Goal: Task Accomplishment & Management: Manage account settings

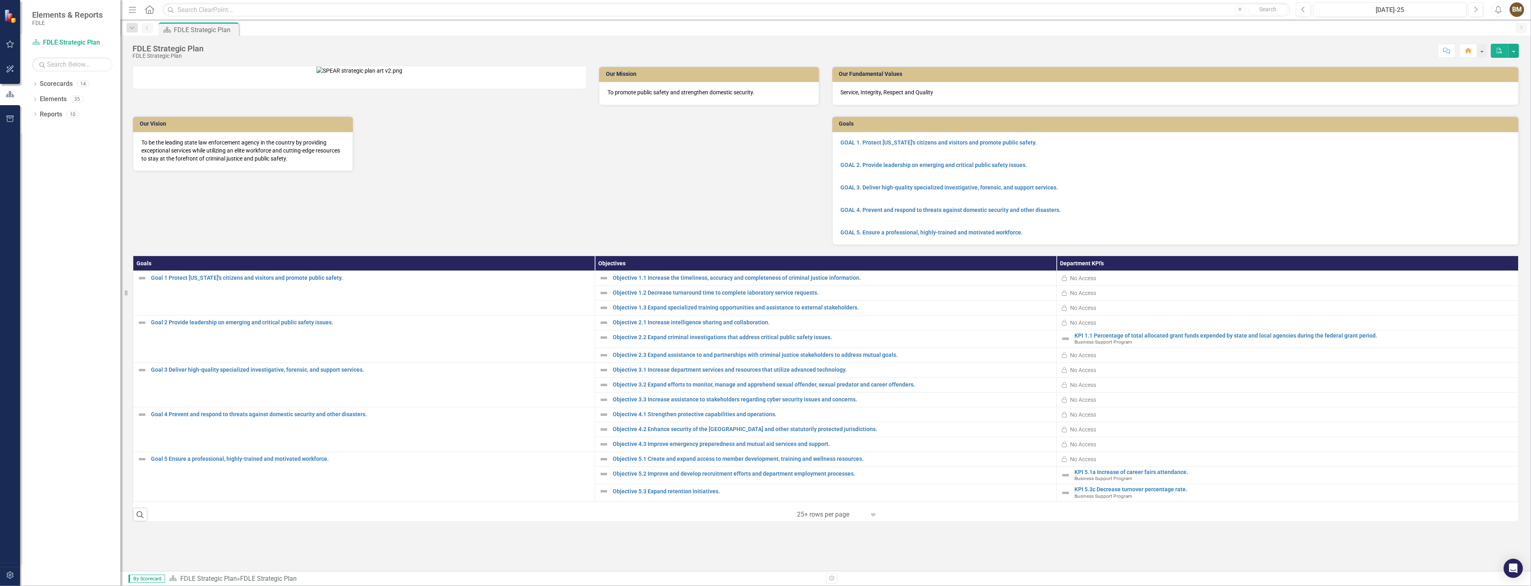
click at [119, 289] on div "Dropdown Scorecards 14 Dropdown FDLE Dropdown Implementation Plans Implementati…" at bounding box center [70, 332] width 100 height 509
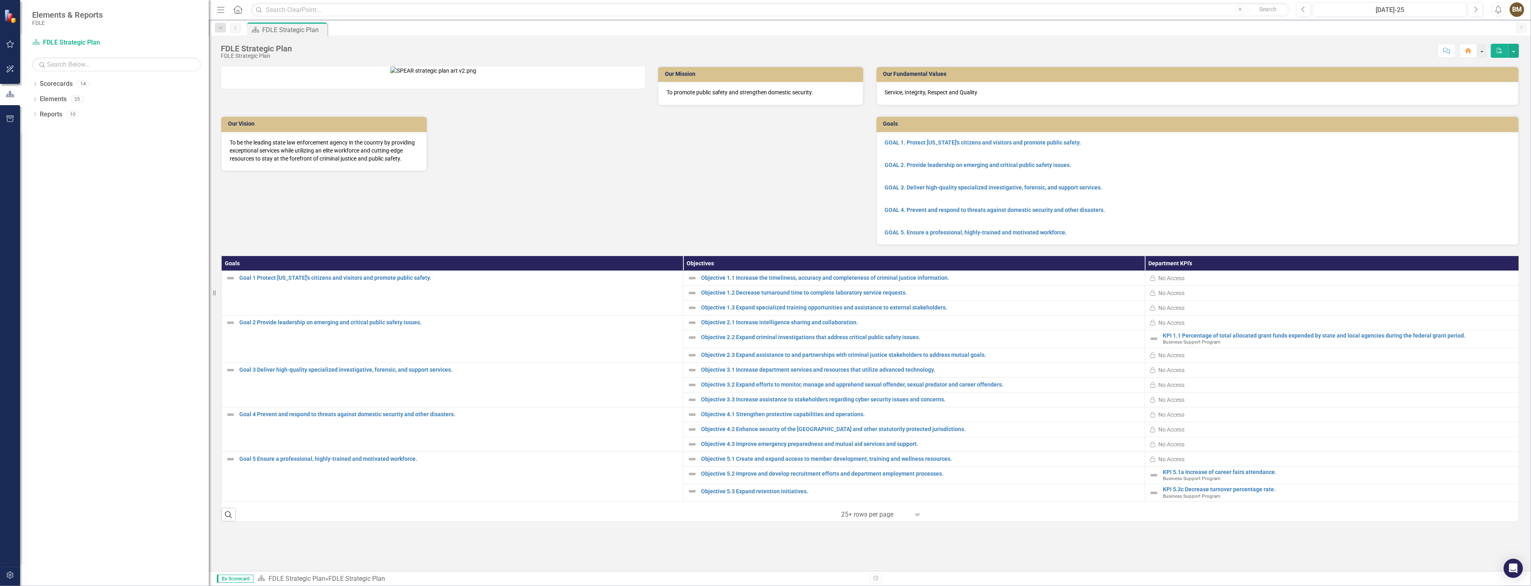
drag, startPoint x: 121, startPoint y: 278, endPoint x: 209, endPoint y: 287, distance: 88.4
click at [209, 287] on div "Resize" at bounding box center [212, 293] width 6 height 586
click at [33, 86] on icon "Dropdown" at bounding box center [35, 85] width 6 height 4
click at [50, 114] on link "FDLE Strategic Plan" at bounding box center [126, 114] width 165 height 9
click at [41, 128] on icon "Dropdown" at bounding box center [39, 129] width 6 height 5
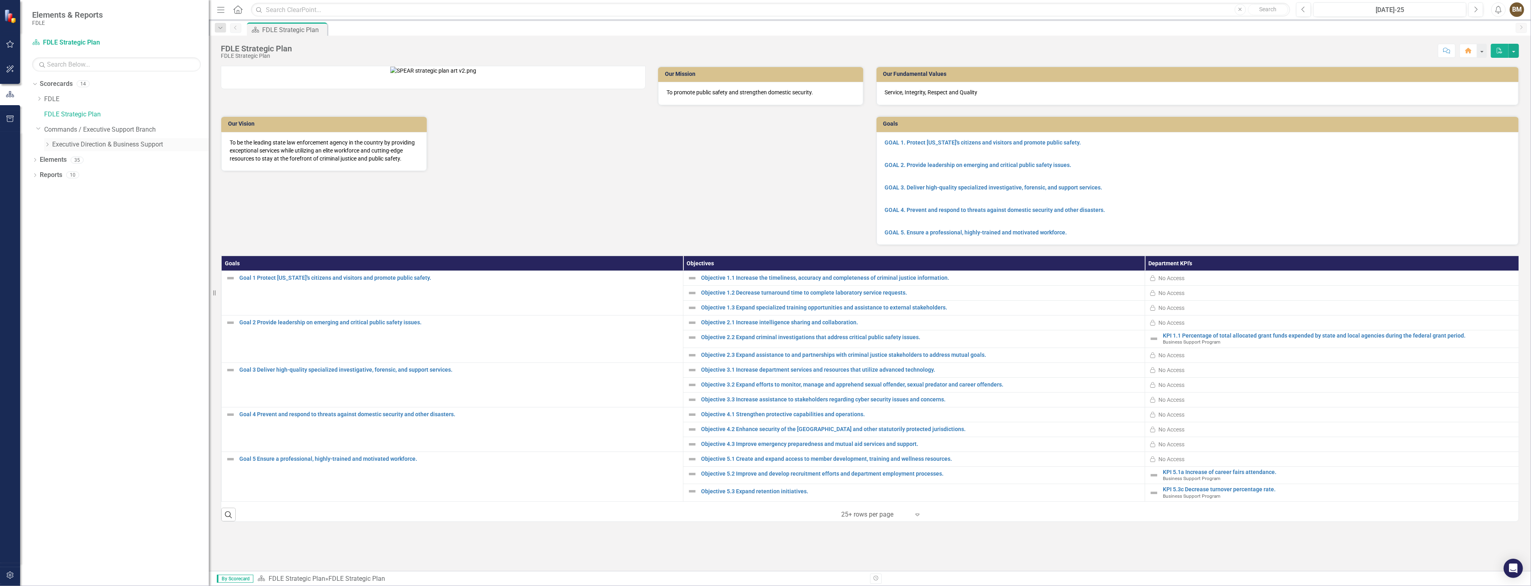
click at [45, 145] on icon "Dropdown" at bounding box center [47, 144] width 6 height 5
click at [74, 159] on link "Business Support Program" at bounding box center [134, 159] width 149 height 9
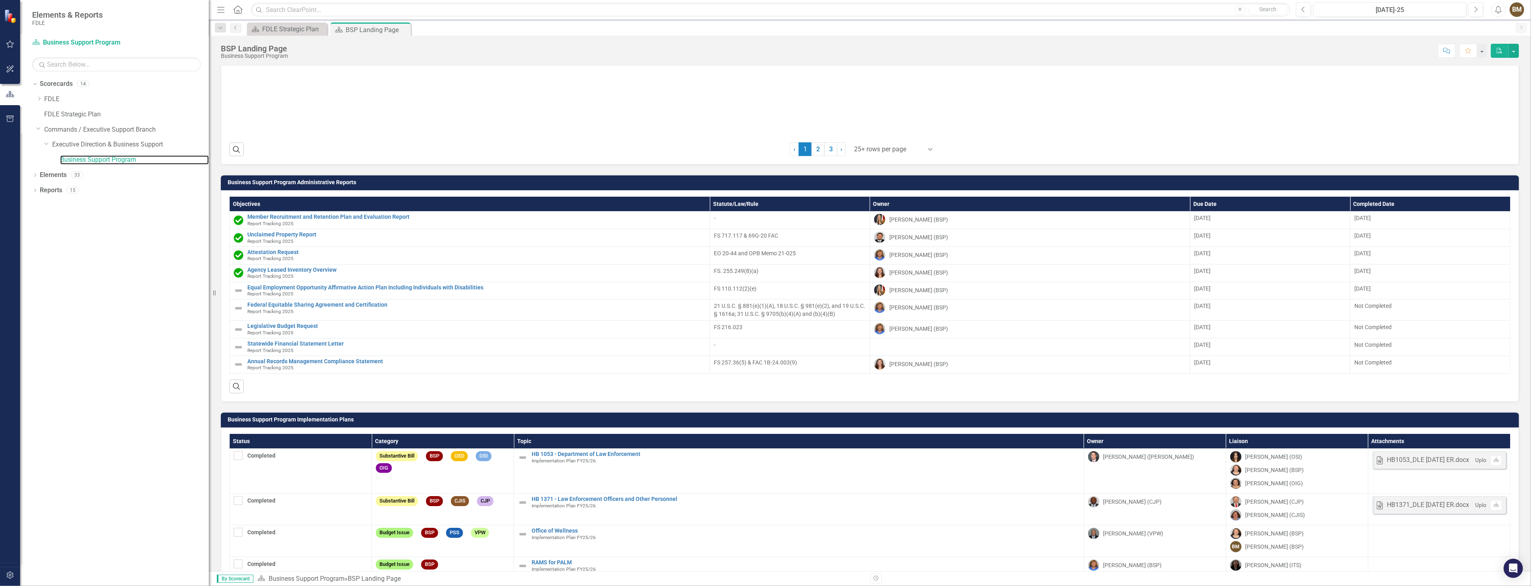
scroll to position [1071, 0]
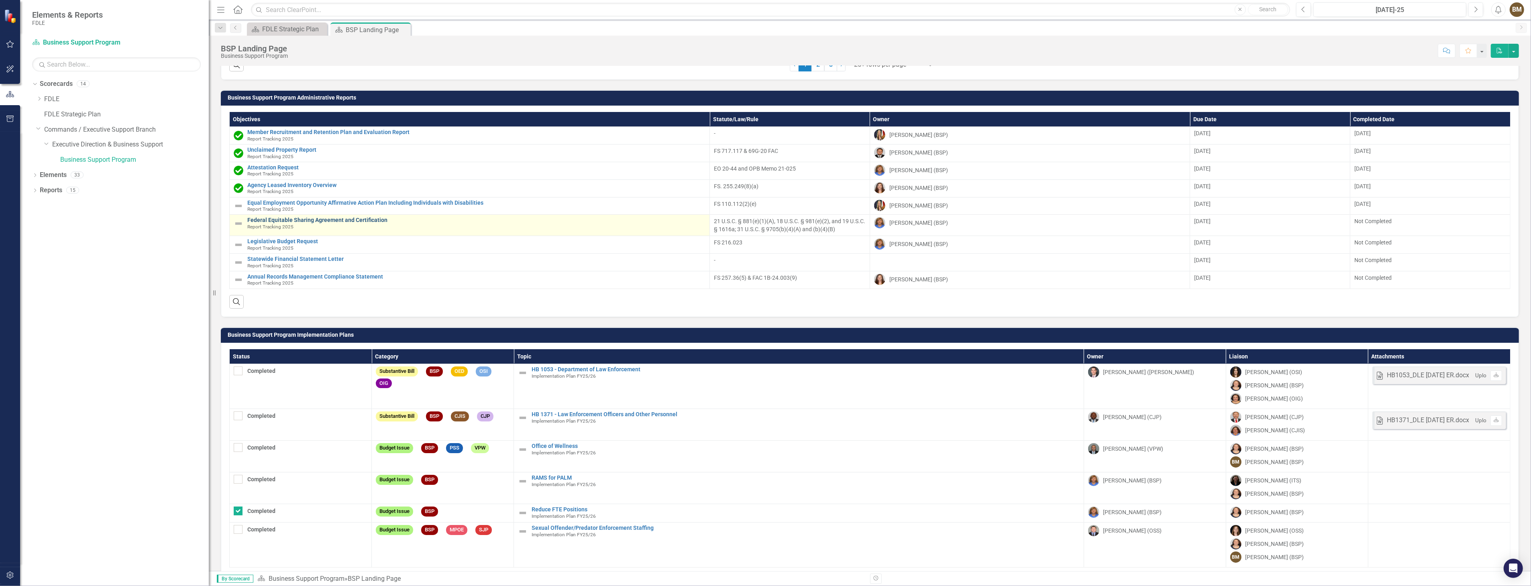
click at [314, 220] on link "Federal Equitable Sharing Agreement and Certification" at bounding box center [476, 220] width 458 height 6
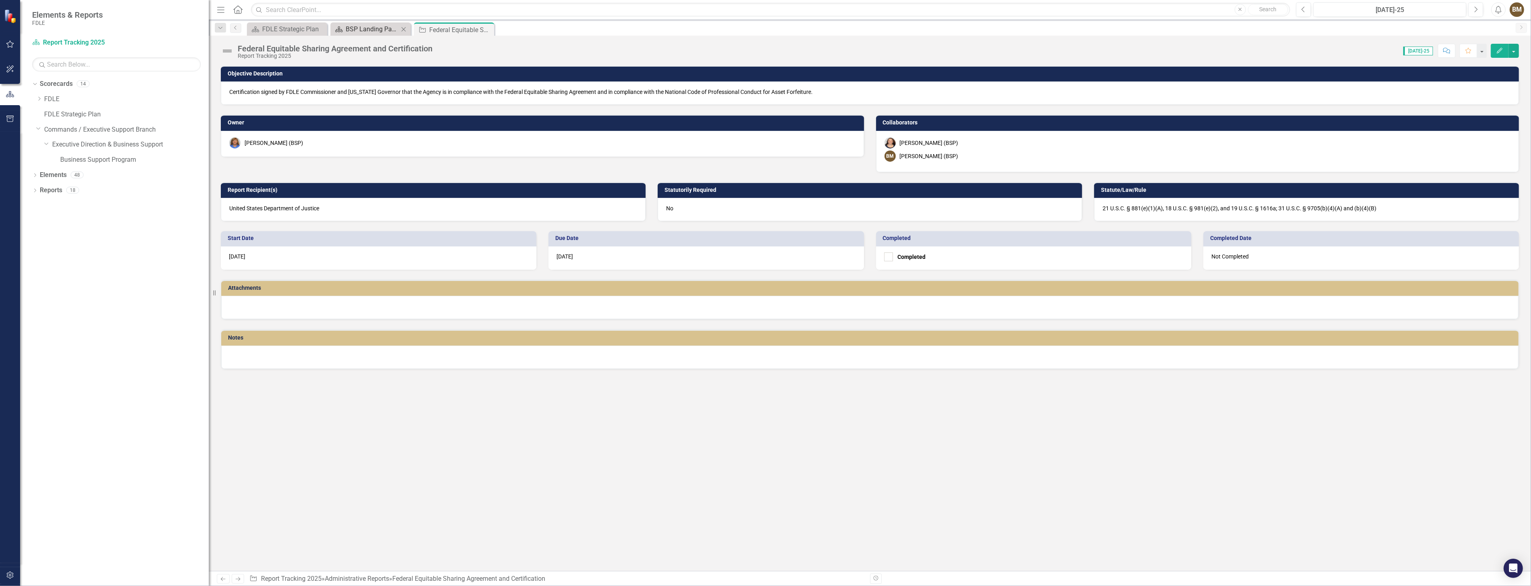
click at [360, 27] on div "BSP Landing Page" at bounding box center [372, 29] width 53 height 10
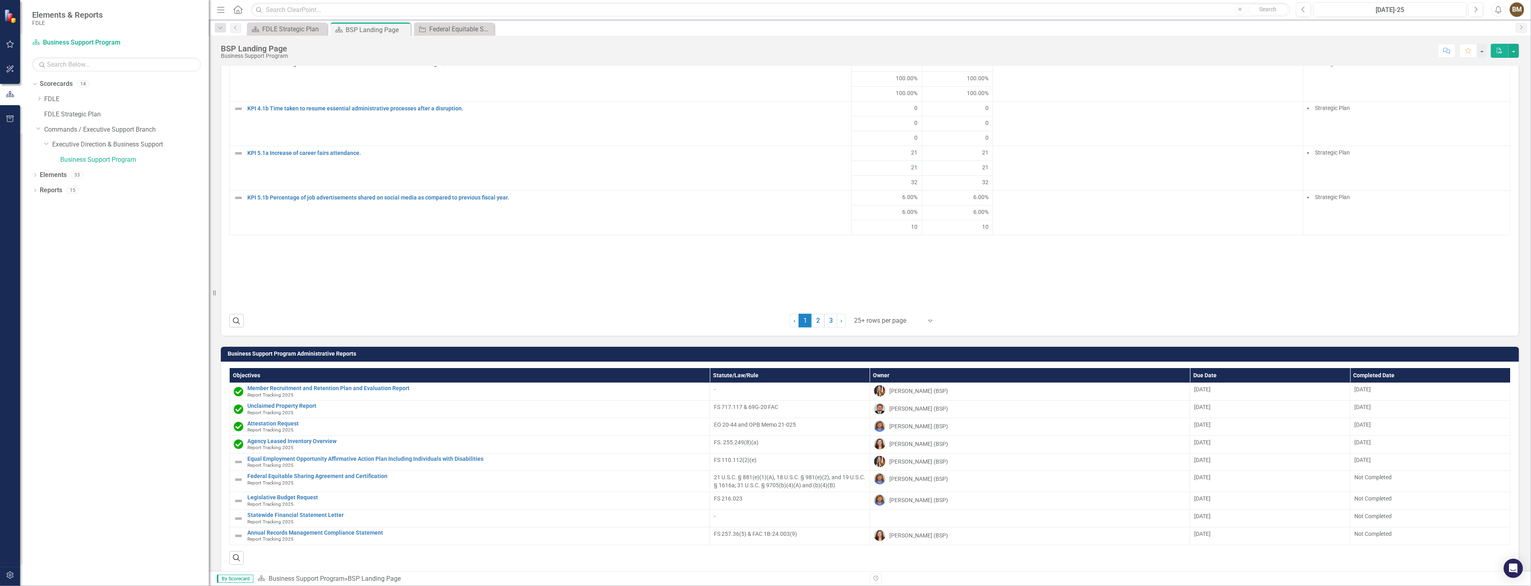
scroll to position [848, 0]
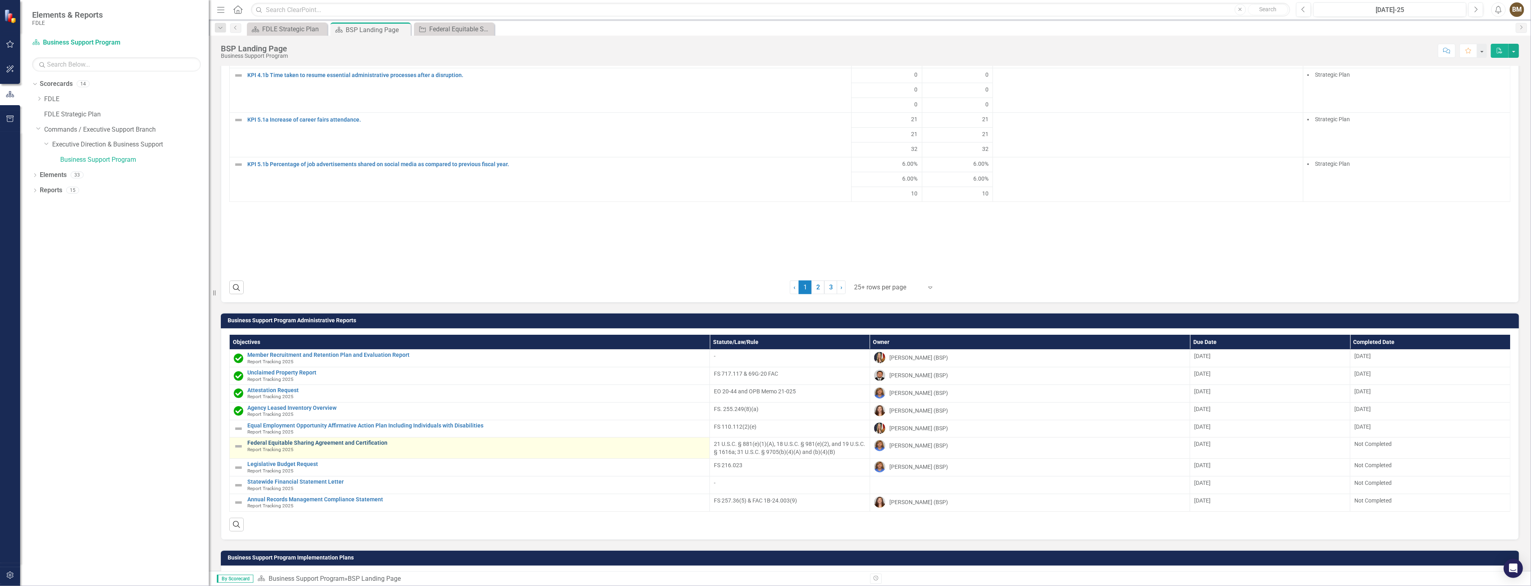
click at [269, 443] on link "Federal Equitable Sharing Agreement and Certification" at bounding box center [476, 443] width 458 height 6
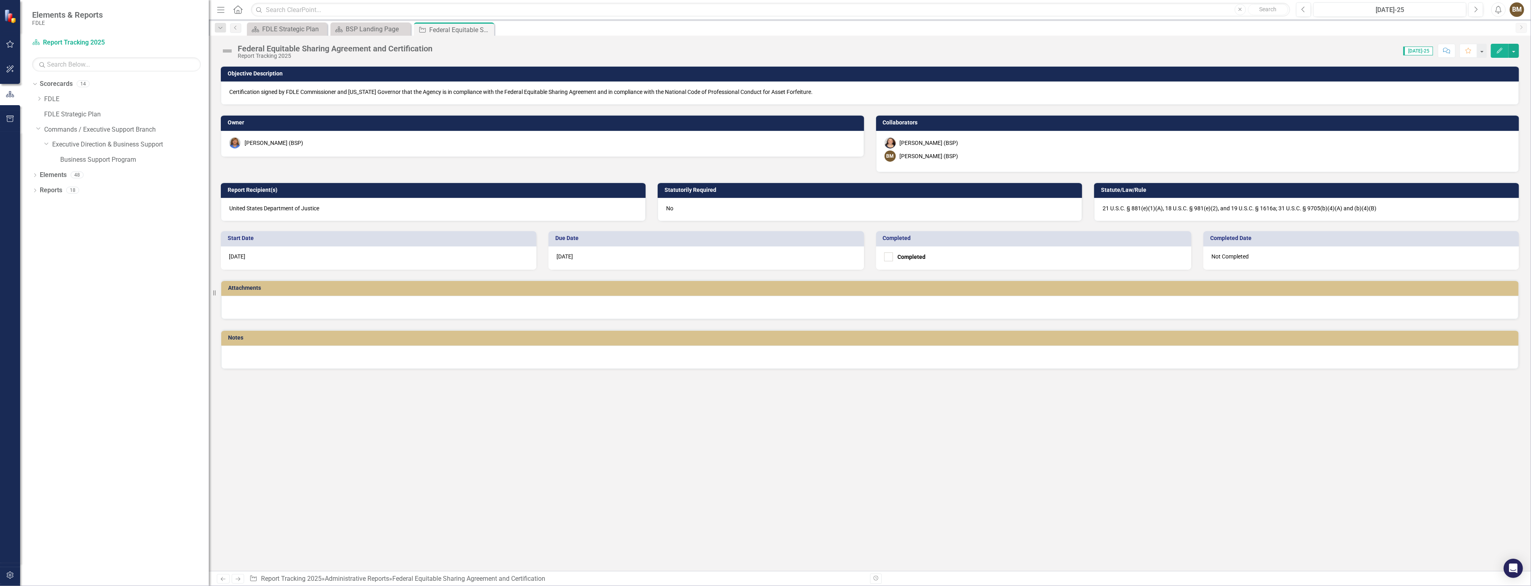
click at [309, 304] on div at bounding box center [870, 307] width 1298 height 23
click at [326, 302] on div at bounding box center [870, 307] width 1298 height 23
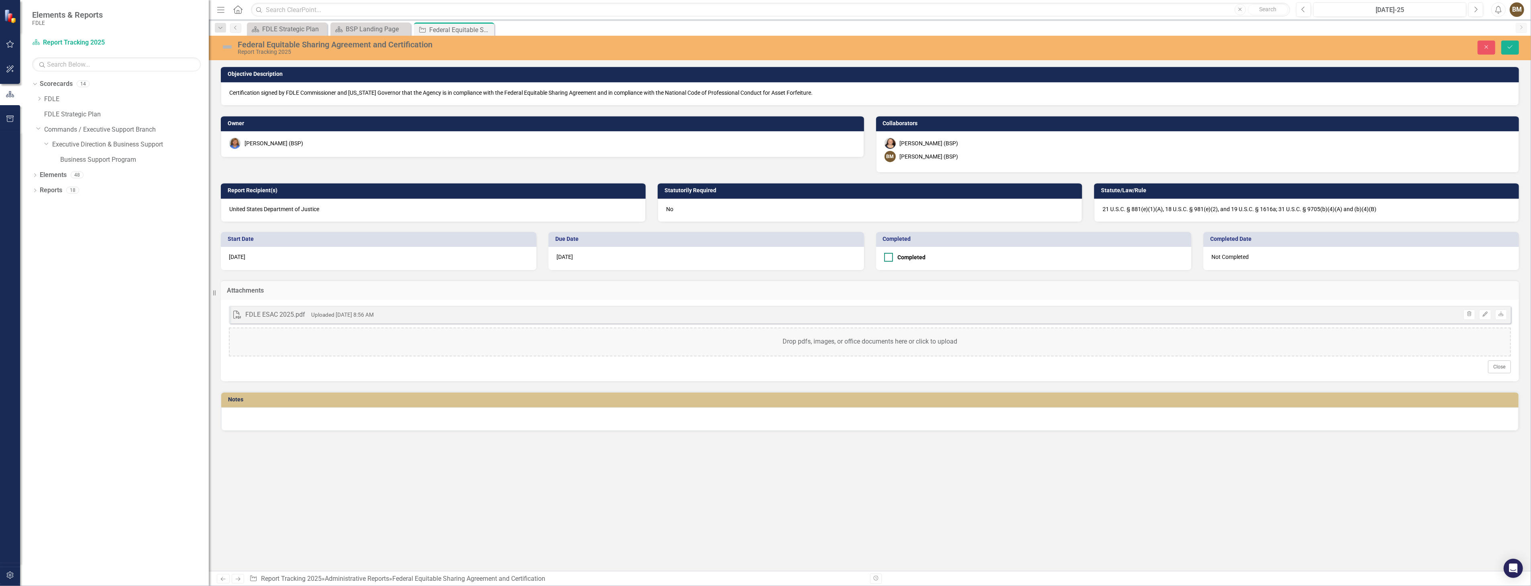
click at [889, 258] on div at bounding box center [888, 257] width 9 height 9
click at [889, 258] on input "Completed" at bounding box center [886, 255] width 5 height 5
checkbox input "true"
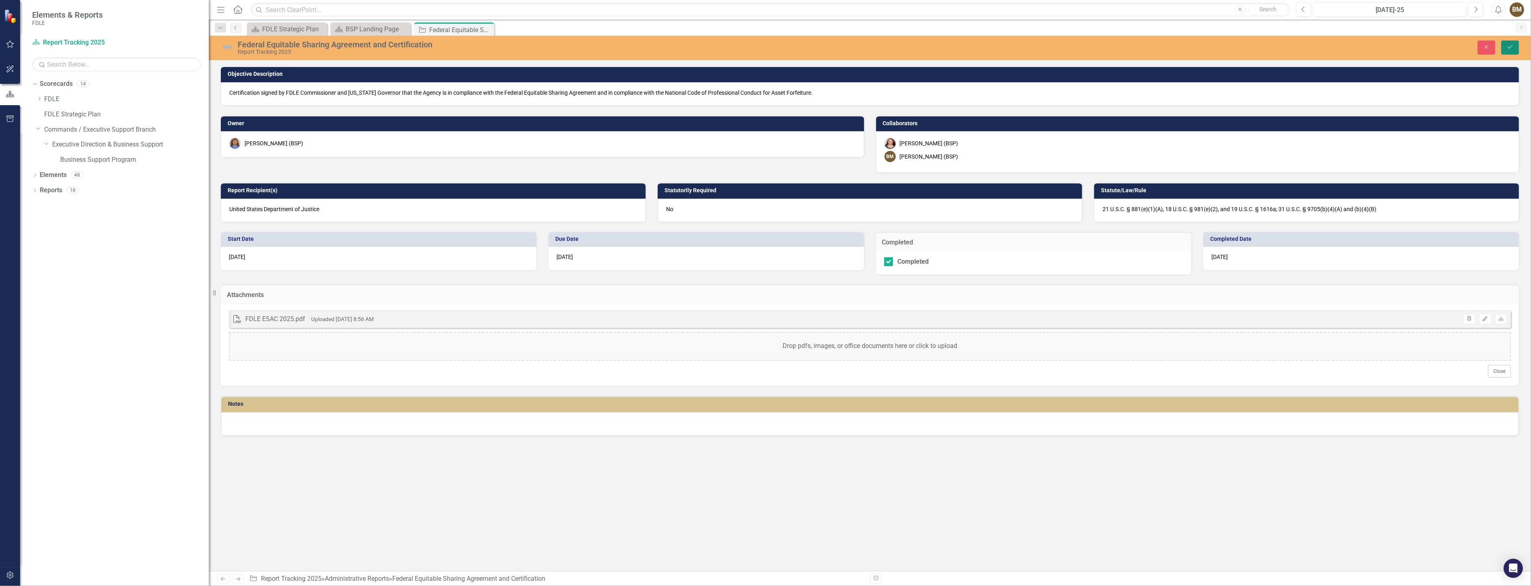
click at [1512, 45] on icon "Save" at bounding box center [1510, 47] width 7 height 6
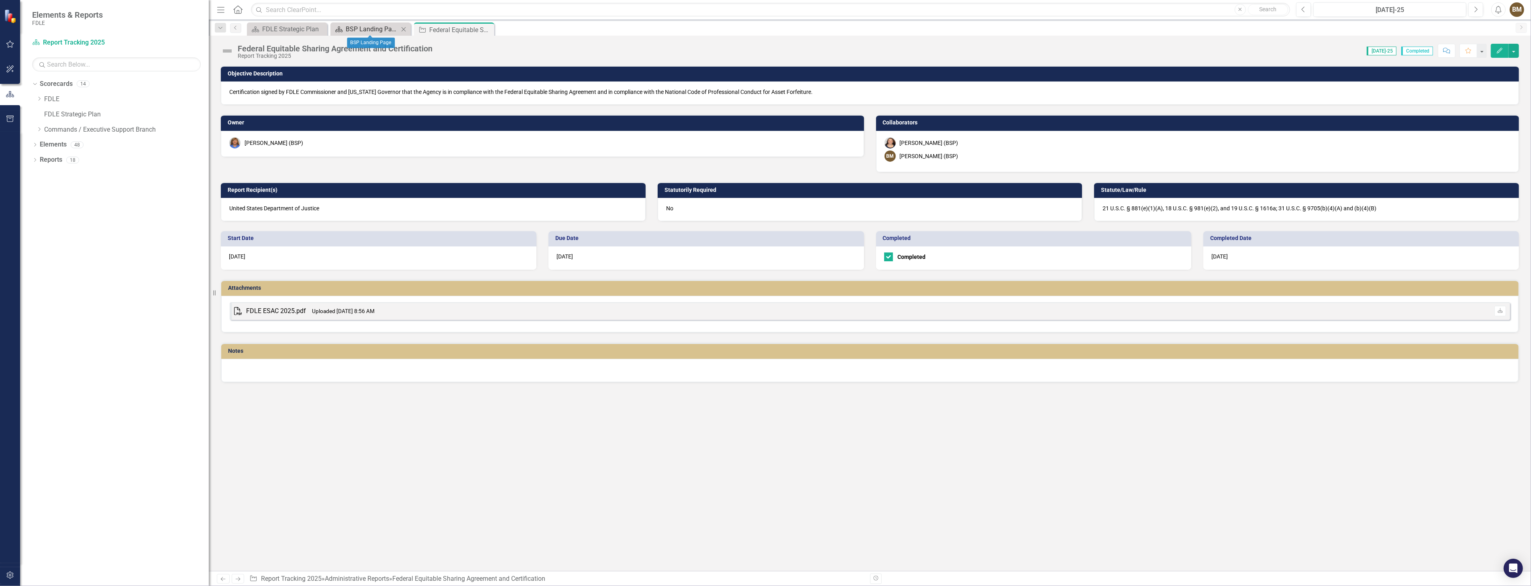
click at [379, 28] on div "BSP Landing Page" at bounding box center [372, 29] width 53 height 10
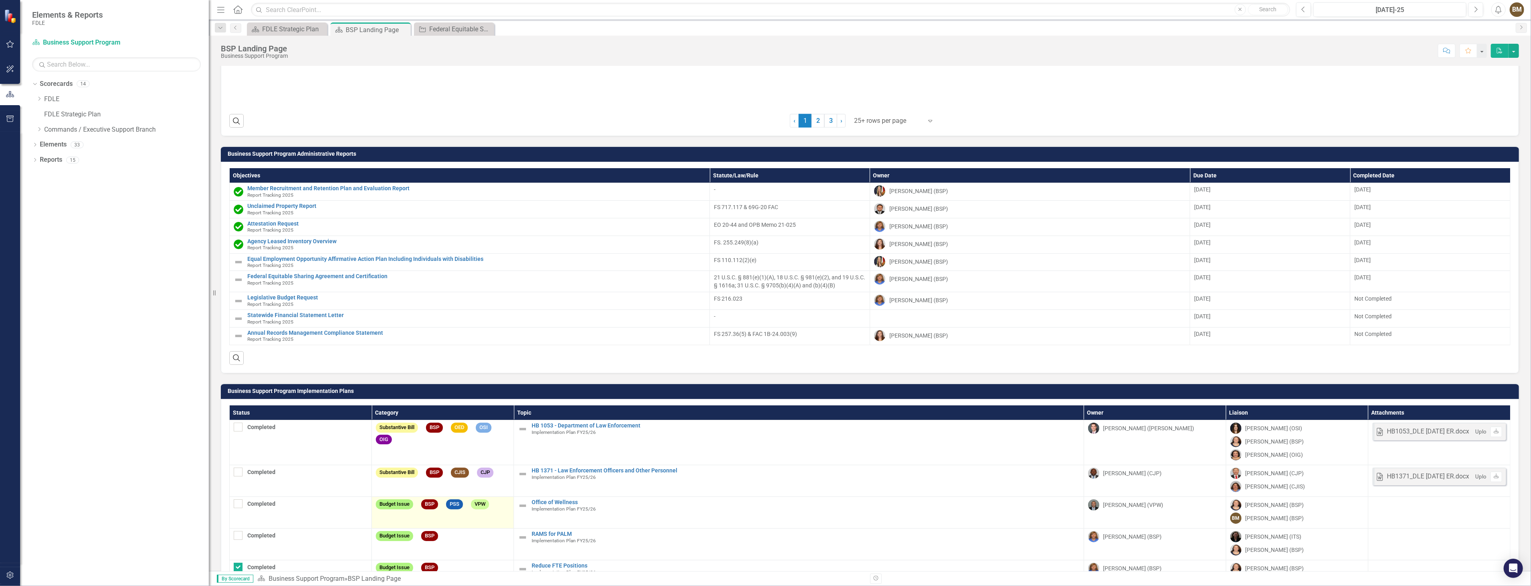
scroll to position [1014, 0]
